Goal: Information Seeking & Learning: Check status

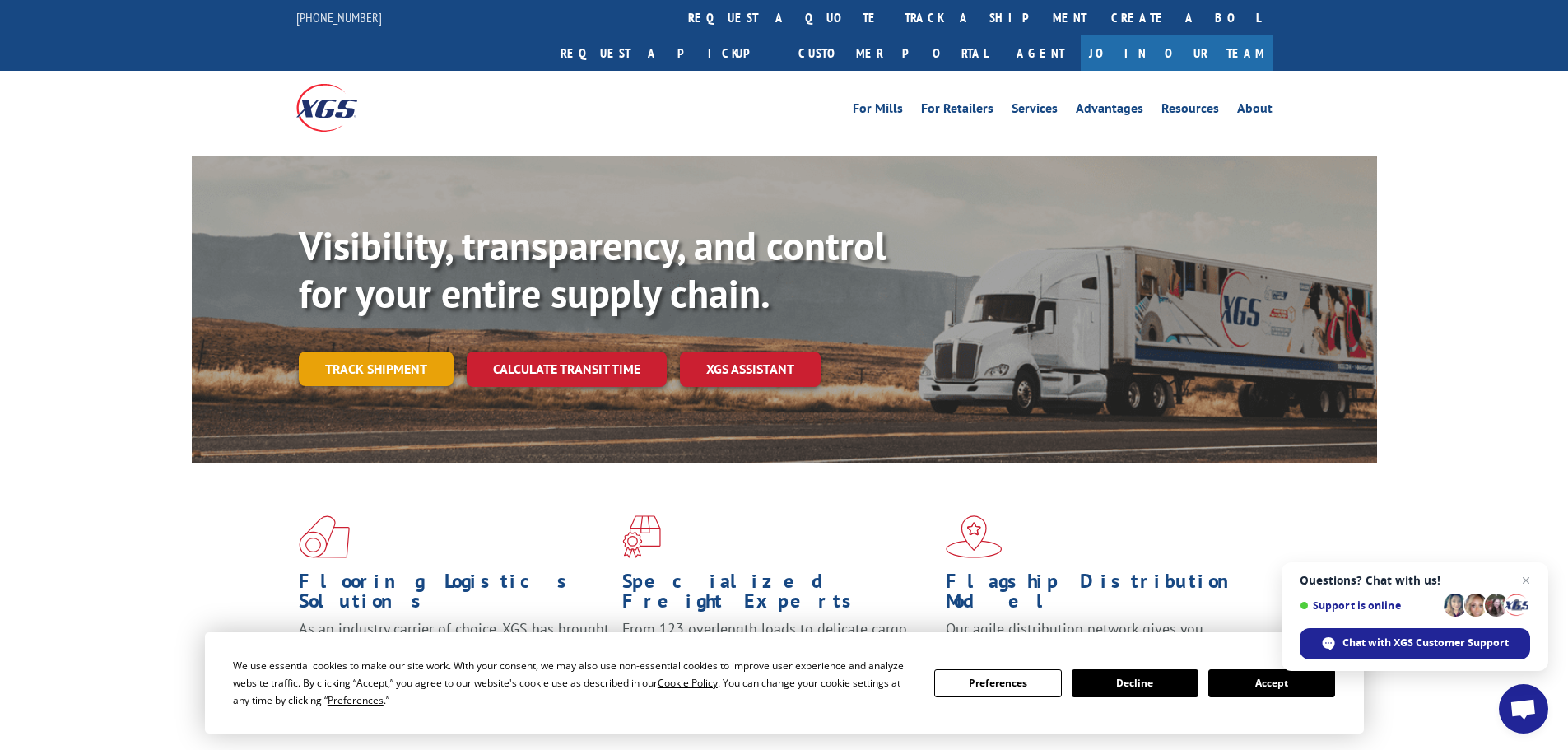
click at [363, 352] on link "Track shipment" at bounding box center [376, 369] width 154 height 34
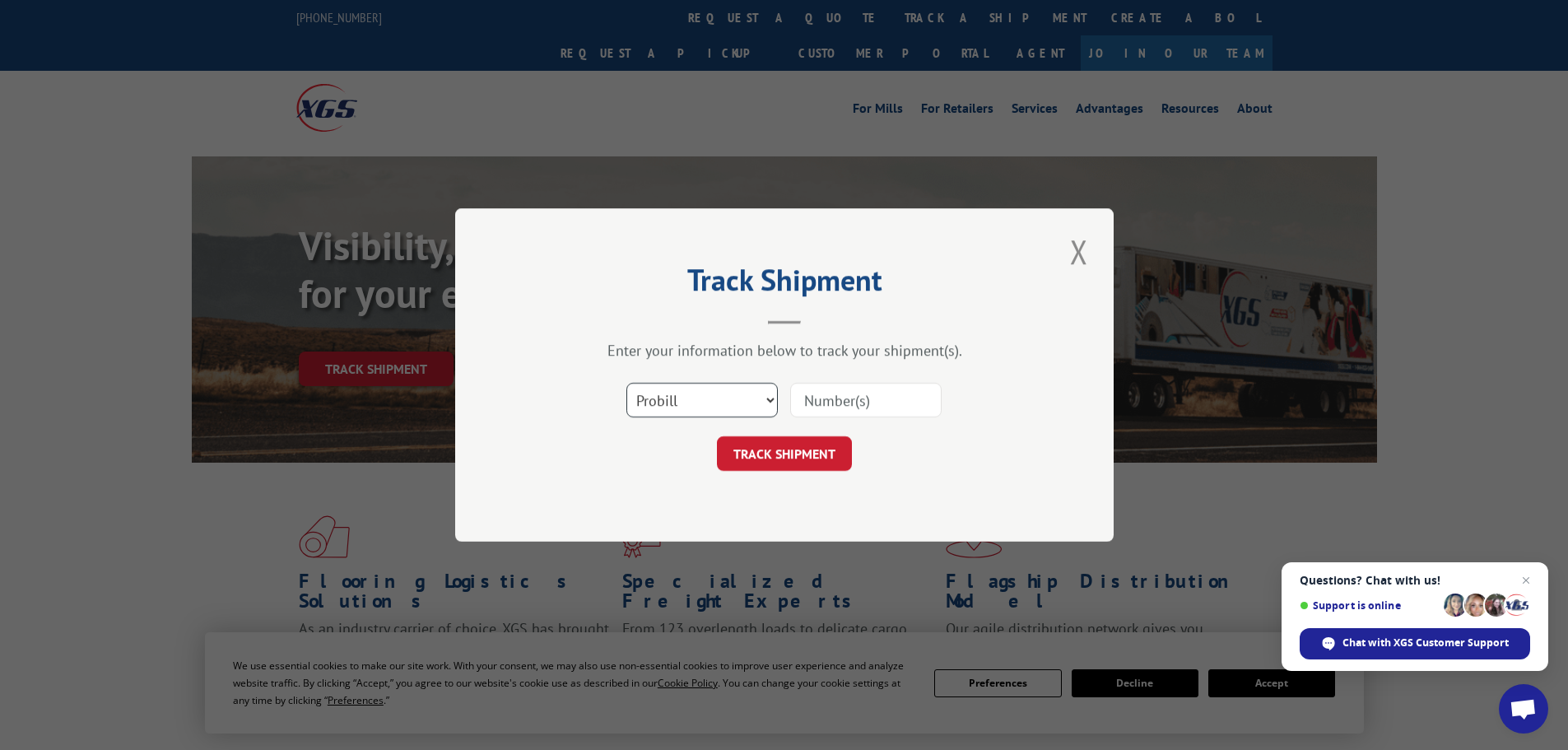
click at [741, 397] on select "Select category... Probill BOL PO" at bounding box center [702, 400] width 151 height 34
select select "bol"
click at [627, 383] on select "Select category... Probill BOL PO" at bounding box center [702, 400] width 151 height 34
click at [853, 405] on input at bounding box center [866, 400] width 151 height 34
paste input "2820625"
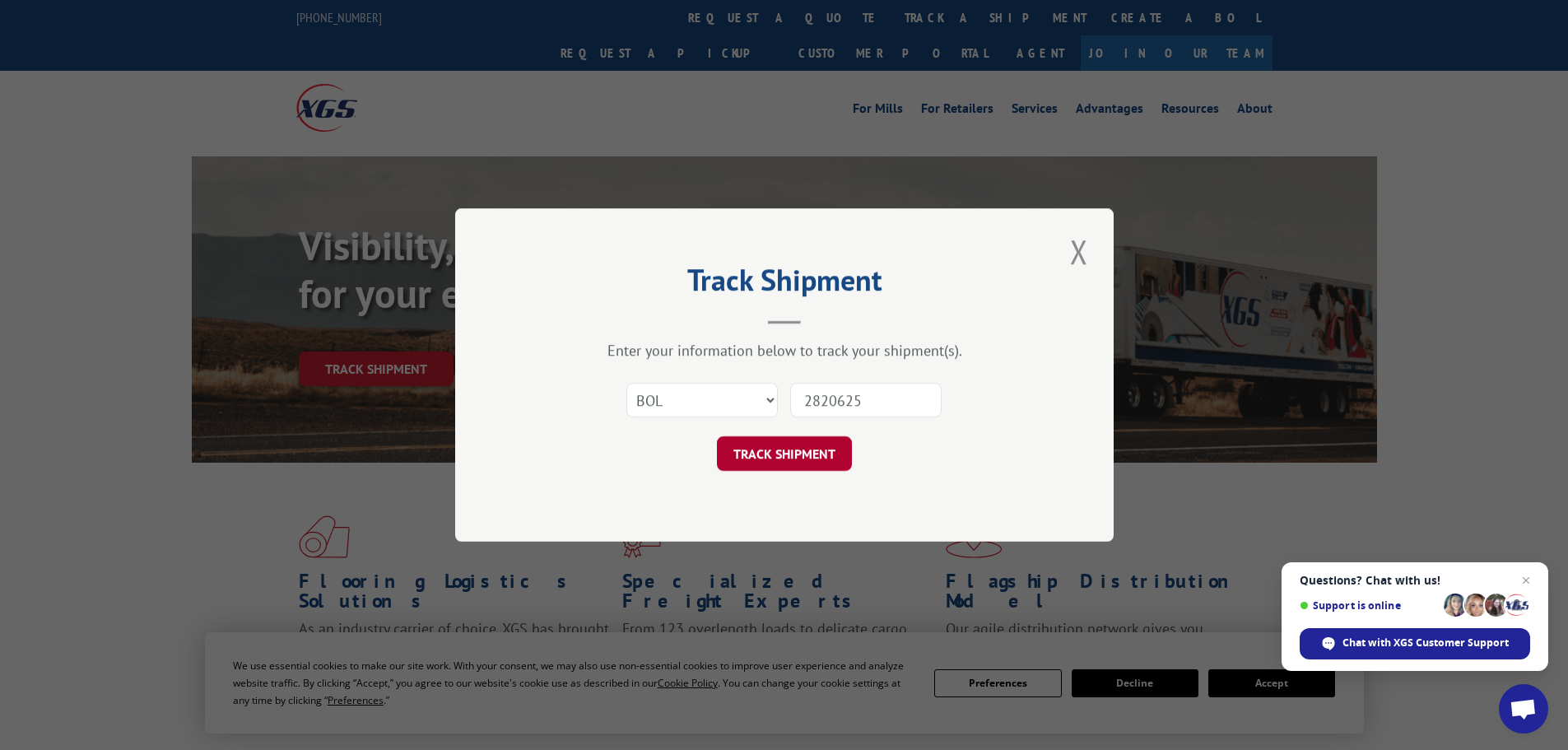
type input "2820625"
click at [764, 457] on button "TRACK SHIPMENT" at bounding box center [785, 454] width 135 height 34
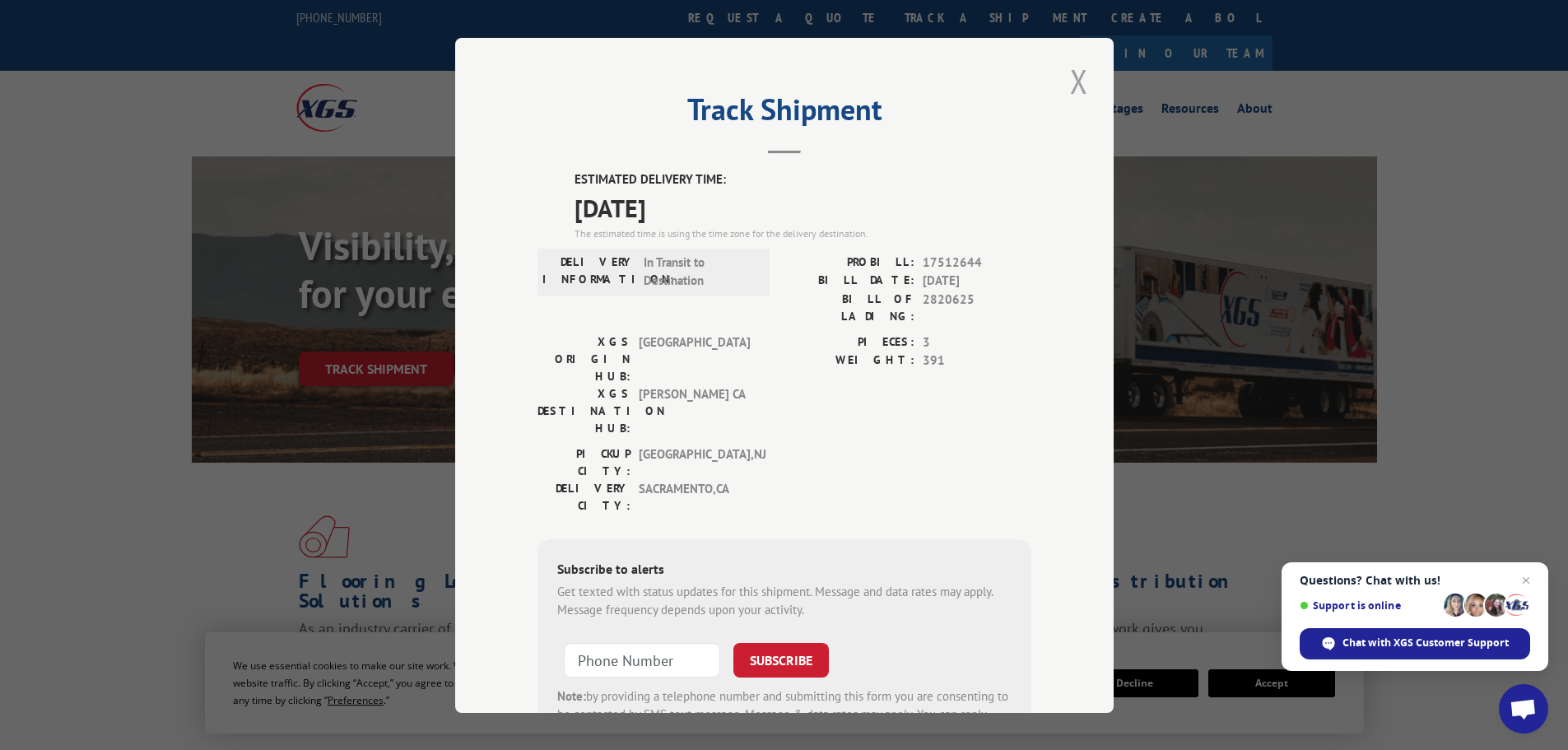
click at [1076, 72] on button "Close modal" at bounding box center [1078, 81] width 28 height 46
